Goal: Transaction & Acquisition: Book appointment/travel/reservation

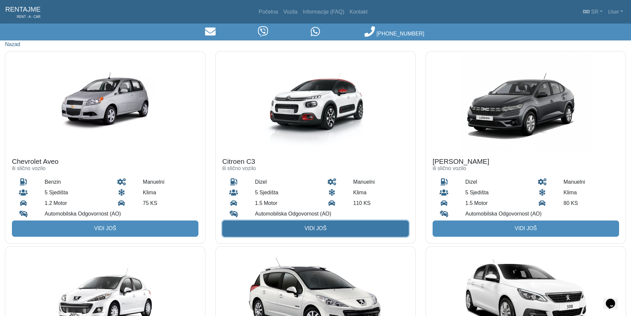
click at [340, 223] on link "Vidi još" at bounding box center [315, 228] width 186 height 16
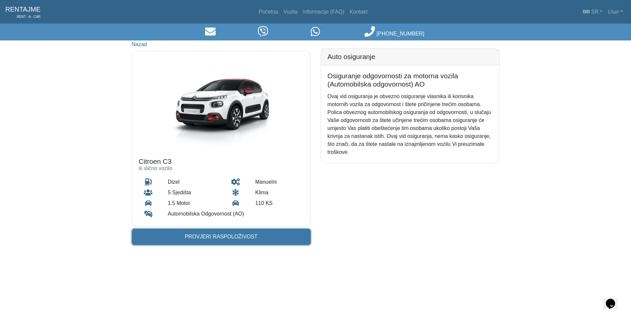
click at [287, 229] on link "Provjeri raspoloživost" at bounding box center [221, 236] width 179 height 16
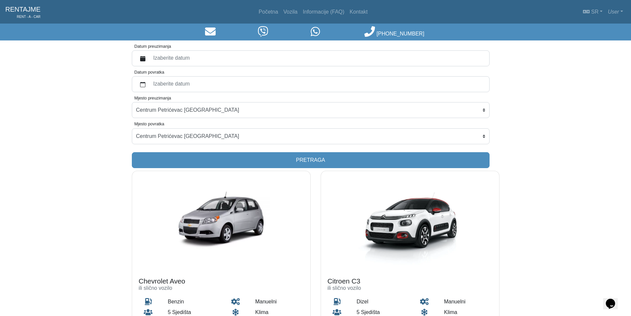
click at [254, 60] on label "Izaberite datum" at bounding box center [317, 58] width 336 height 12
click at [149, 60] on button "Datum preuzimanja" at bounding box center [142, 58] width 13 height 12
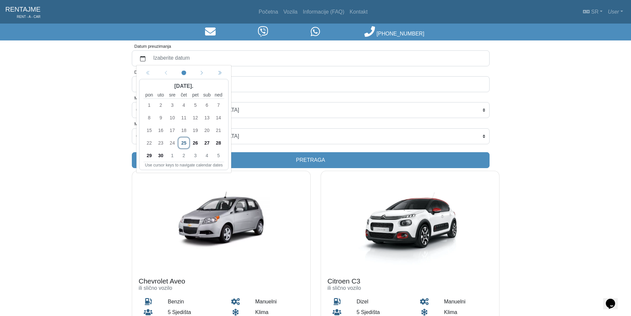
click at [196, 142] on span "26" at bounding box center [195, 142] width 11 height 11
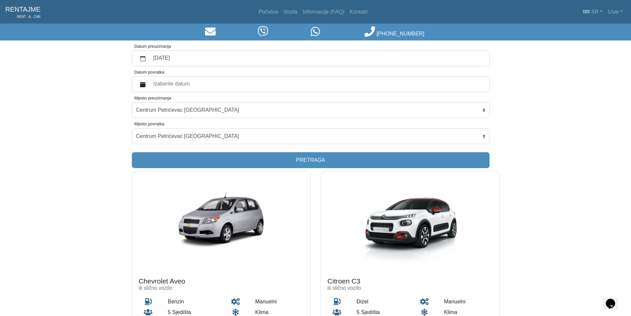
click at [232, 78] on label "Izaberite datum" at bounding box center [317, 84] width 336 height 12
click at [149, 78] on button "Datum povratka" at bounding box center [142, 84] width 13 height 12
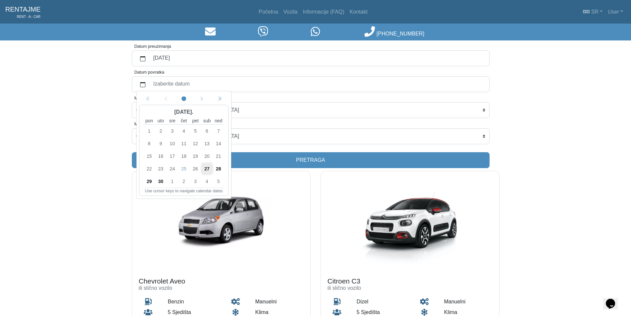
click at [220, 168] on span "28" at bounding box center [218, 168] width 11 height 11
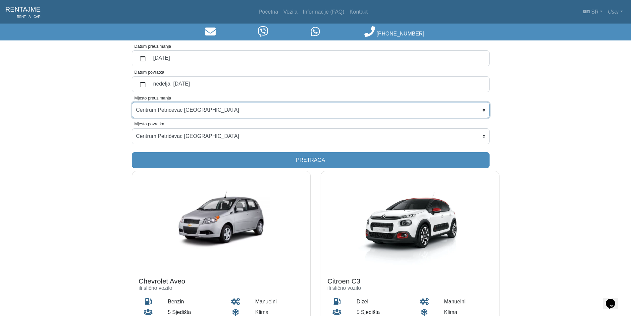
click at [252, 108] on select "Centrum Petrićevac [GEOGRAPHIC_DATA] Po dogovoru ([GEOGRAPHIC_DATA]) [GEOGRAPHI…" at bounding box center [311, 110] width 358 height 16
select select "BanjaLukaAerodrom"
click at [132, 102] on select "Centrum Petrićevac [GEOGRAPHIC_DATA] Po dogovoru ([GEOGRAPHIC_DATA]) [GEOGRAPHI…" at bounding box center [311, 110] width 358 height 16
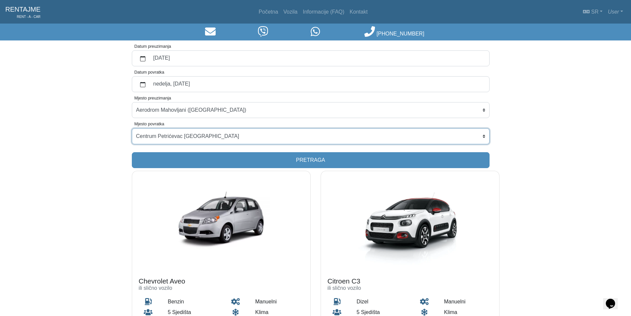
click at [234, 134] on select "Centrum Petrićevac [GEOGRAPHIC_DATA] Po dogovoru ([GEOGRAPHIC_DATA]) [GEOGRAPHI…" at bounding box center [311, 136] width 358 height 16
select select "BanjaLukaAerodrom"
click at [132, 128] on select "Centrum Petrićevac [GEOGRAPHIC_DATA] Po dogovoru ([GEOGRAPHIC_DATA]) [GEOGRAPHI…" at bounding box center [311, 136] width 358 height 16
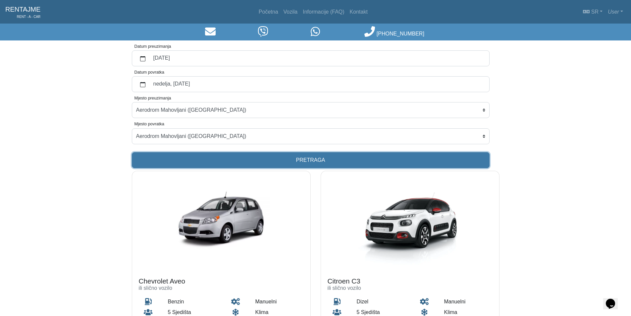
click at [235, 156] on button "Pretraga" at bounding box center [311, 160] width 358 height 16
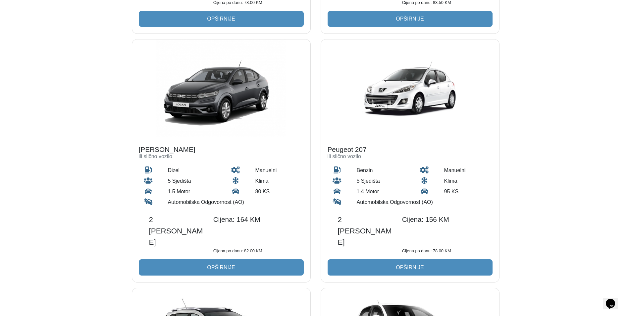
scroll to position [364, 0]
